Goal: Find specific page/section: Find specific page/section

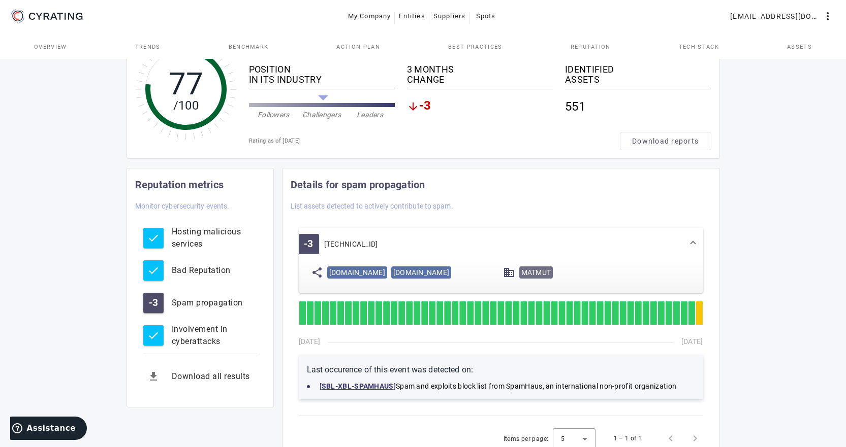
drag, startPoint x: 441, startPoint y: 275, endPoint x: 329, endPoint y: 273, distance: 112.3
click at [329, 273] on span "[DOMAIN_NAME]" at bounding box center [357, 273] width 56 height 8
copy span "[DOMAIN_NAME]"
click at [393, 277] on span "[DOMAIN_NAME]" at bounding box center [421, 273] width 56 height 8
drag, startPoint x: 329, startPoint y: 287, endPoint x: 459, endPoint y: 289, distance: 130.0
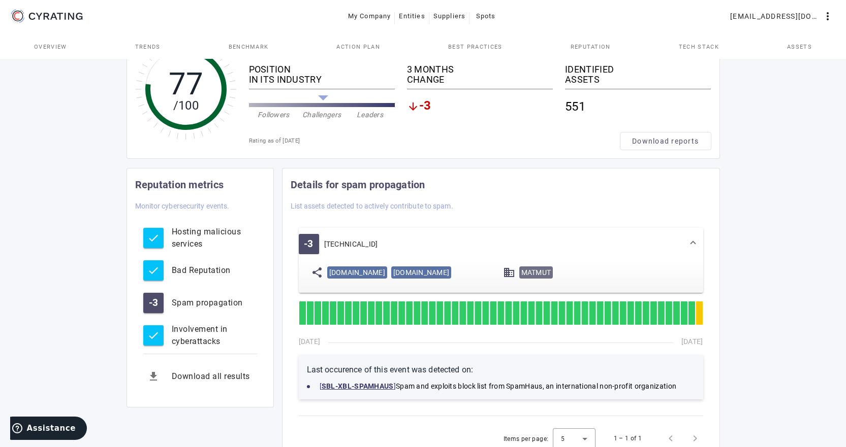
click at [449, 277] on span "[DOMAIN_NAME]" at bounding box center [421, 273] width 56 height 8
copy span "[DOMAIN_NAME]"
click at [449, 16] on span "Suppliers" at bounding box center [449, 16] width 32 height 16
